Goal: Use online tool/utility: Utilize a website feature to perform a specific function

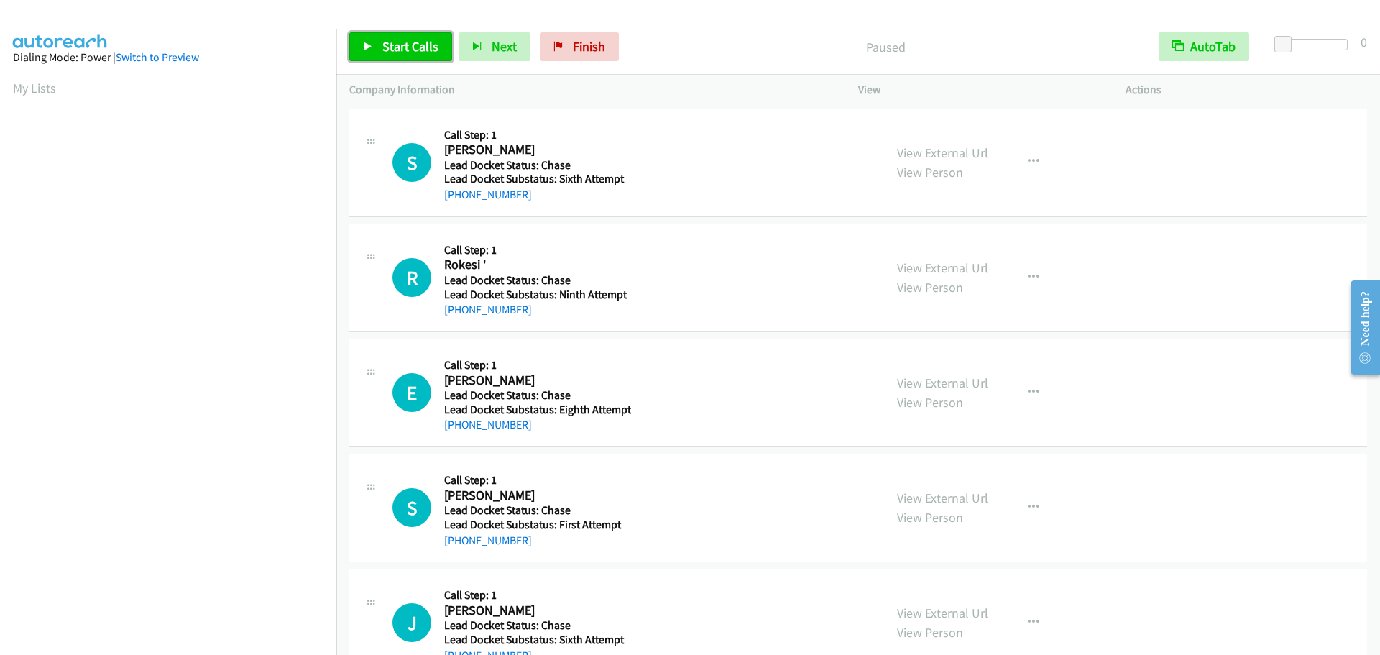
click at [385, 52] on span "Start Calls" at bounding box center [410, 46] width 56 height 17
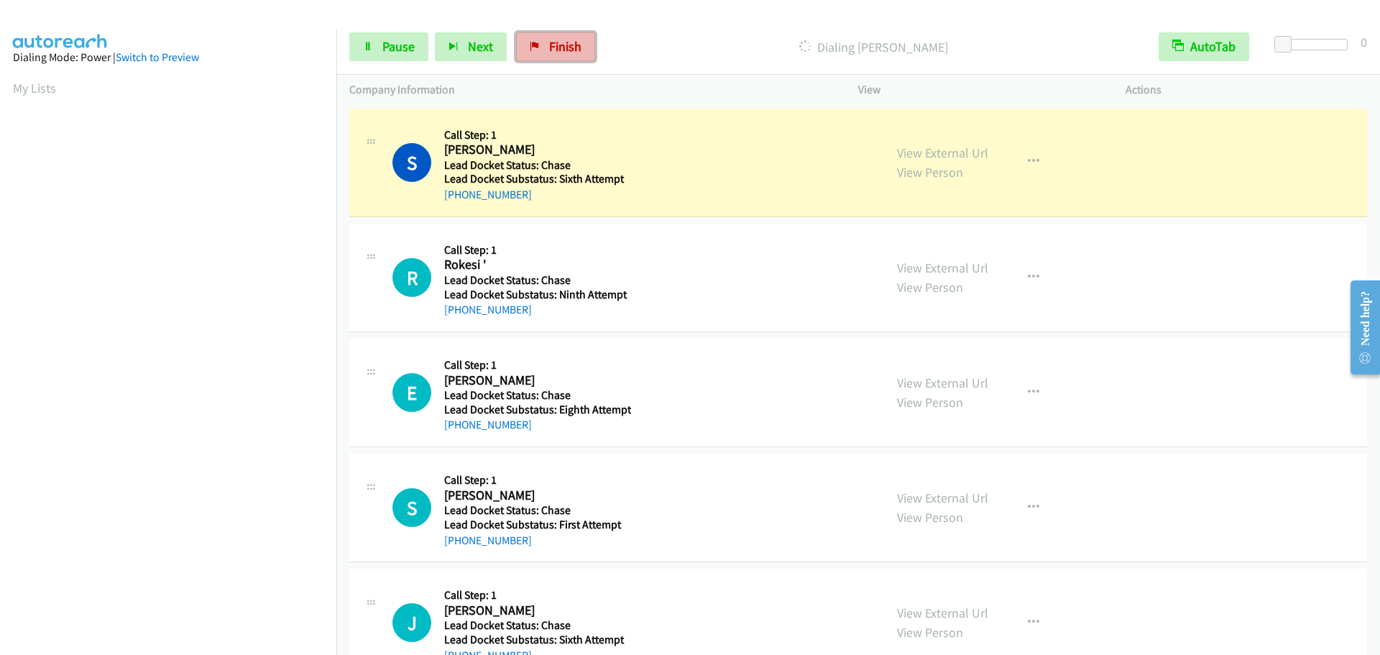
click at [538, 46] on link "Finish" at bounding box center [555, 46] width 79 height 29
